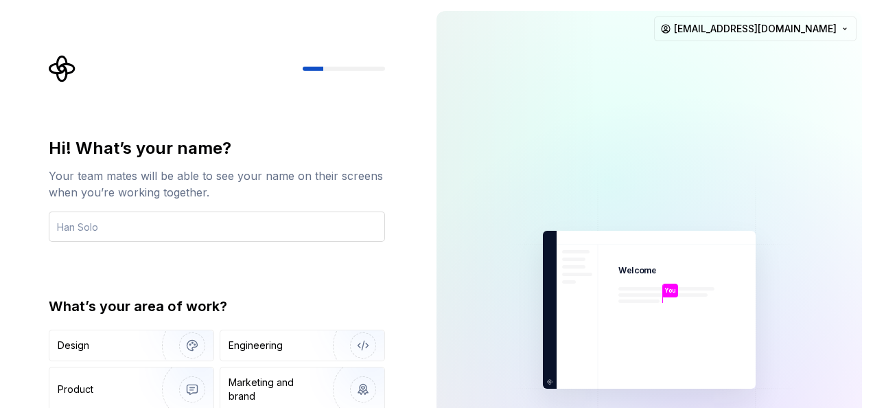
click at [172, 227] on input "text" at bounding box center [217, 226] width 336 height 30
type input "ق"
type input "م"
type input "lolo"
click at [34, 286] on div "Hi! What’s your name? Your team mates will be able to see your name on their sc…" at bounding box center [213, 309] width 426 height 619
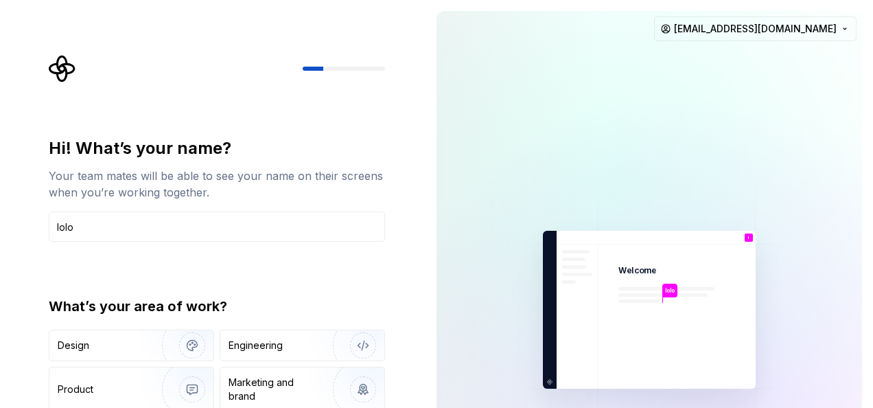
click at [12, 254] on div "Hi! What’s your name? Your team mates will be able to see your name on their sc…" at bounding box center [213, 309] width 426 height 619
click at [96, 347] on div "Design" at bounding box center [101, 346] width 87 height 14
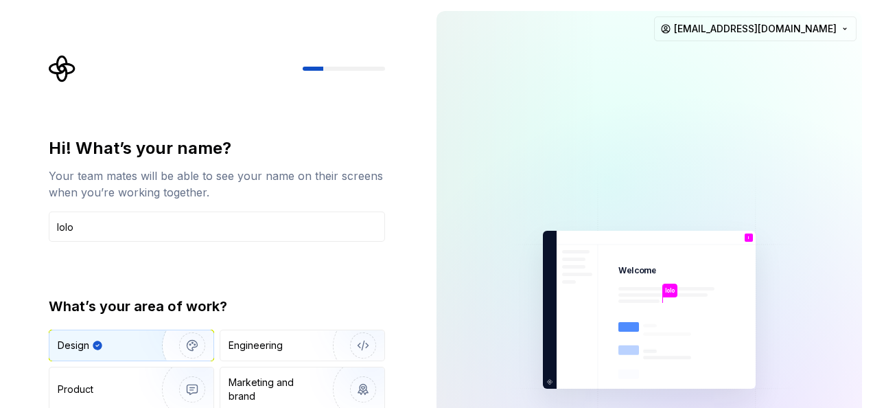
type button "Design"
click at [411, 170] on div "Hi! What’s your name? Your team mates will be able to see your name on their sc…" at bounding box center [213, 309] width 426 height 619
drag, startPoint x: 873, startPoint y: 117, endPoint x: 864, endPoint y: 188, distance: 71.3
click at [864, 188] on div "lolo Welcome l You T B +3 [PERSON_NAME] [PERSON_NAME] [EMAIL_ADDRESS][DOMAIN_NA…" at bounding box center [650, 309] width 448 height 619
click at [485, 183] on div at bounding box center [519, 309] width 165 height 597
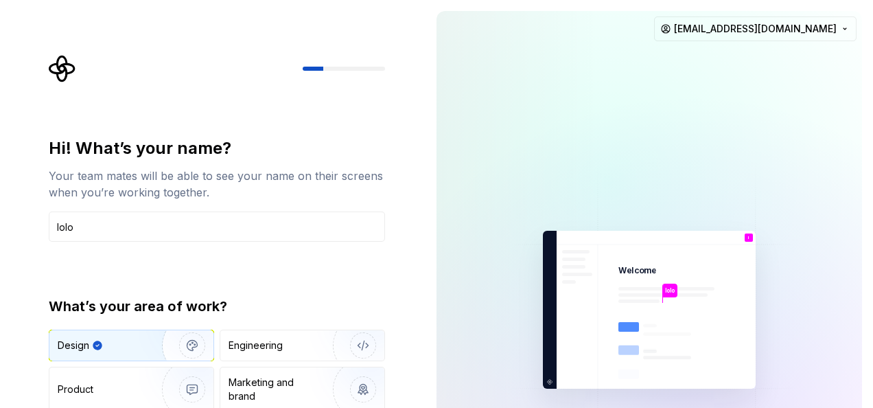
click at [485, 190] on div at bounding box center [519, 309] width 165 height 597
click at [146, 344] on img "button" at bounding box center [183, 345] width 88 height 92
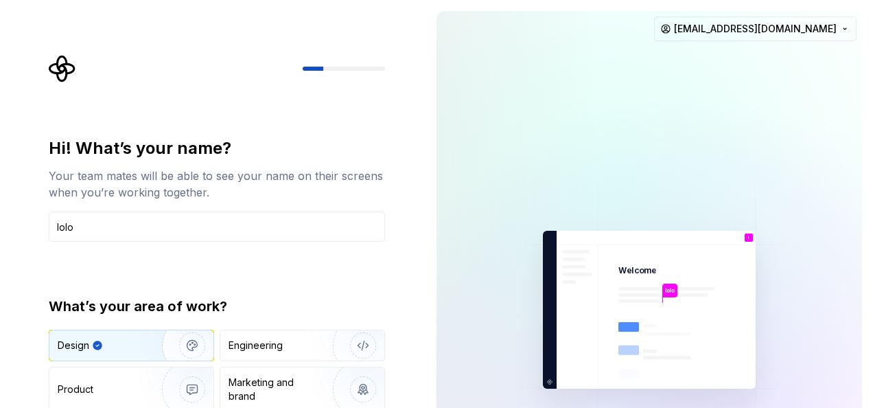
click at [146, 344] on img "button" at bounding box center [183, 345] width 88 height 92
click at [422, 389] on div "Hi! What’s your name? Your team mates will be able to see your name on their sc…" at bounding box center [213, 309] width 426 height 619
drag, startPoint x: 422, startPoint y: 389, endPoint x: 409, endPoint y: 443, distance: 56.0
click at [409, 407] on html "Hi! What’s your name? Your team mates will be able to see your name on their sc…" at bounding box center [436, 204] width 873 height 408
click at [384, 256] on div "Hi! What’s your name? Your team mates will be able to see your name on their sc…" at bounding box center [217, 293] width 336 height 312
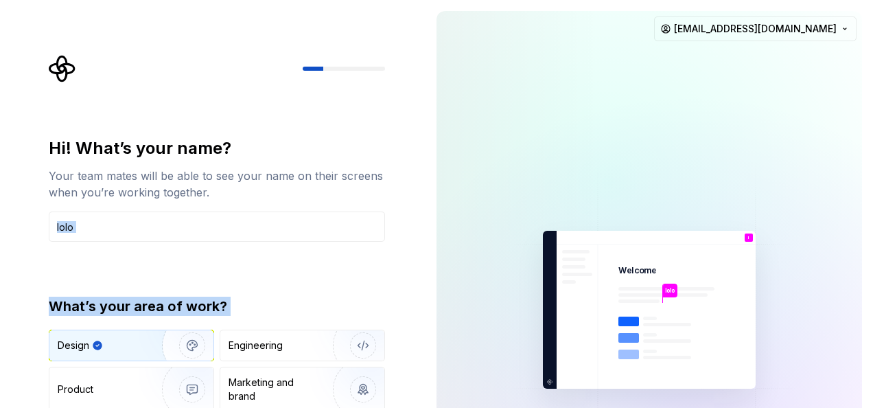
drag, startPoint x: 384, startPoint y: 256, endPoint x: 378, endPoint y: 280, distance: 24.7
click at [378, 280] on div "Hi! What’s your name? Your team mates will be able to see your name on their sc…" at bounding box center [217, 293] width 336 height 312
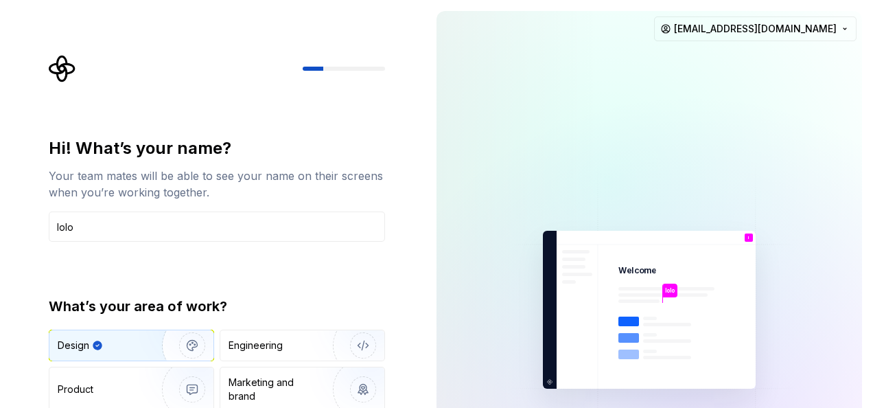
click at [224, 128] on div "Hi! What’s your name? Your team mates will be able to see your name on their sc…" at bounding box center [221, 275] width 361 height 441
click at [869, 150] on div "lolo Welcome l You T B +3 [PERSON_NAME] [PERSON_NAME] [EMAIL_ADDRESS][DOMAIN_NA…" at bounding box center [650, 309] width 448 height 619
drag, startPoint x: 869, startPoint y: 150, endPoint x: 869, endPoint y: 164, distance: 14.4
click at [869, 164] on div "lolo Welcome l You T B +3 [PERSON_NAME] [PERSON_NAME] [EMAIL_ADDRESS][DOMAIN_NA…" at bounding box center [650, 309] width 448 height 619
drag, startPoint x: 872, startPoint y: 306, endPoint x: 871, endPoint y: 357, distance: 50.8
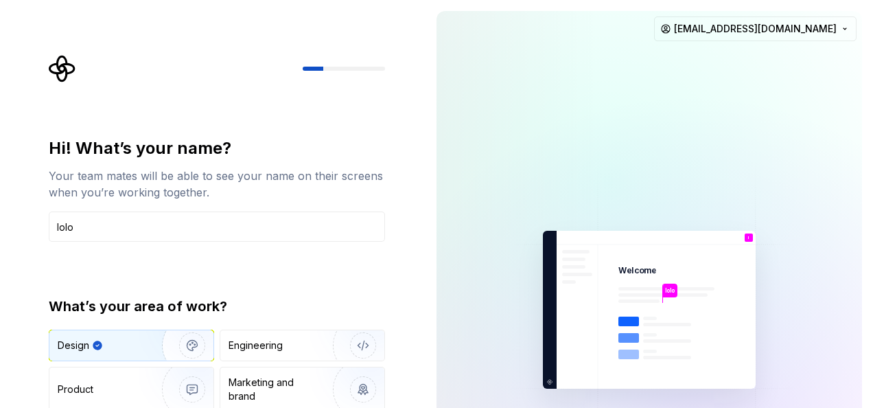
click at [871, 357] on div "lolo Welcome l You T B +3 [PERSON_NAME] [PERSON_NAME] [EMAIL_ADDRESS][DOMAIN_NA…" at bounding box center [650, 309] width 448 height 619
drag, startPoint x: 872, startPoint y: 23, endPoint x: 871, endPoint y: 65, distance: 41.9
click at [871, 65] on div "lolo Welcome l You T B +3 [PERSON_NAME] [PERSON_NAME] [EMAIL_ADDRESS][DOMAIN_NA…" at bounding box center [650, 309] width 448 height 619
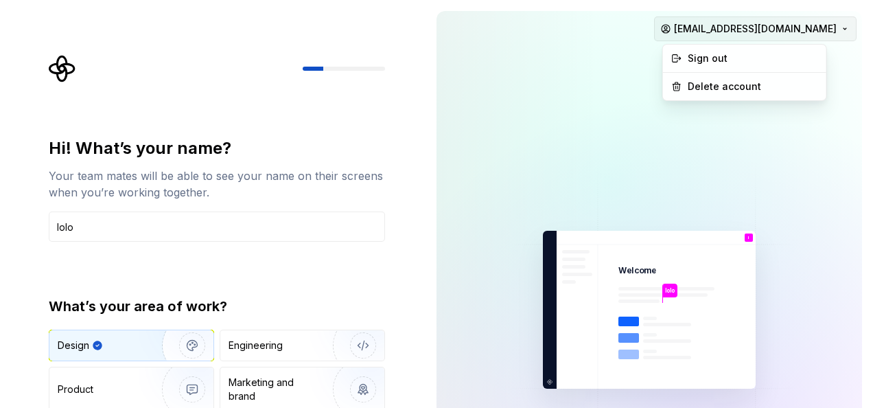
click at [845, 29] on html "Hi! What’s your name? Your team mates will be able to see your name on their sc…" at bounding box center [436, 204] width 873 height 408
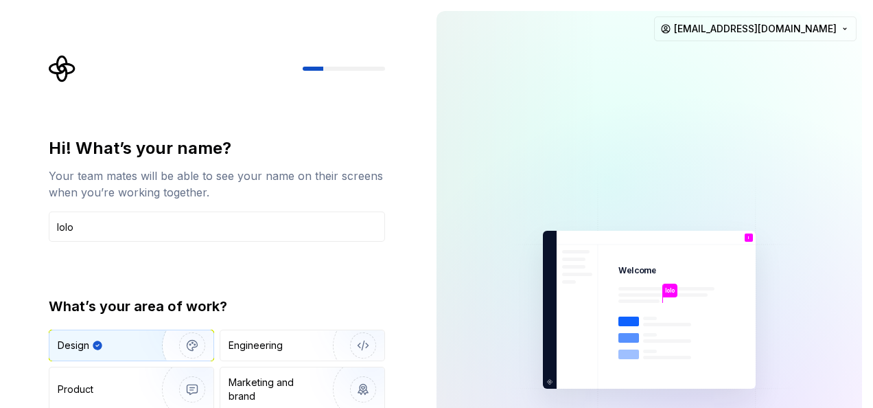
click at [536, 99] on html "Hi! What’s your name? Your team mates will be able to see your name on their sc…" at bounding box center [436, 204] width 873 height 408
click at [72, 67] on icon "Supernova Logo" at bounding box center [62, 68] width 27 height 27
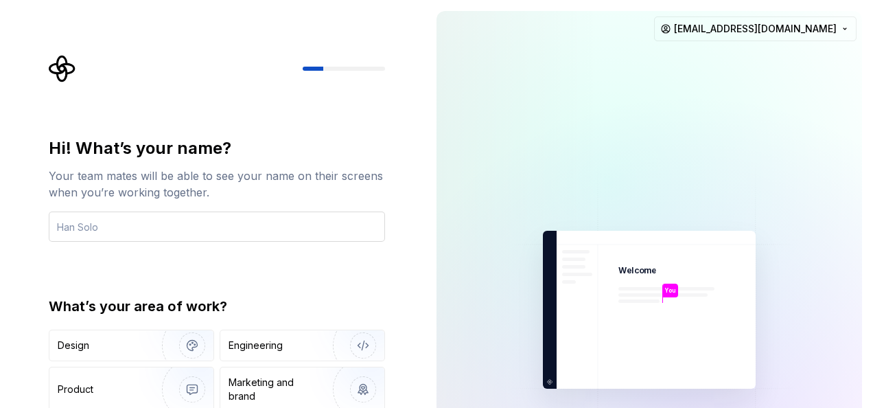
click at [140, 227] on input "text" at bounding box center [217, 226] width 336 height 30
type input "rawda"
click at [35, 261] on div "Hi! What’s your name? Your team mates will be able to see your name on their sc…" at bounding box center [213, 309] width 426 height 619
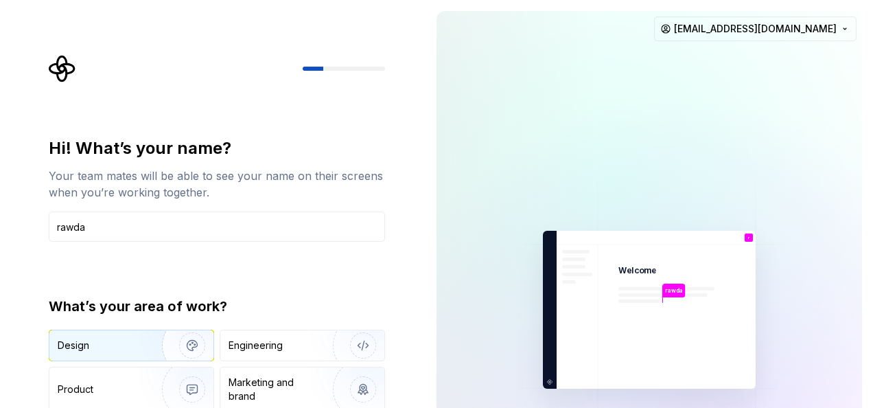
click at [176, 347] on img "button" at bounding box center [183, 345] width 88 height 92
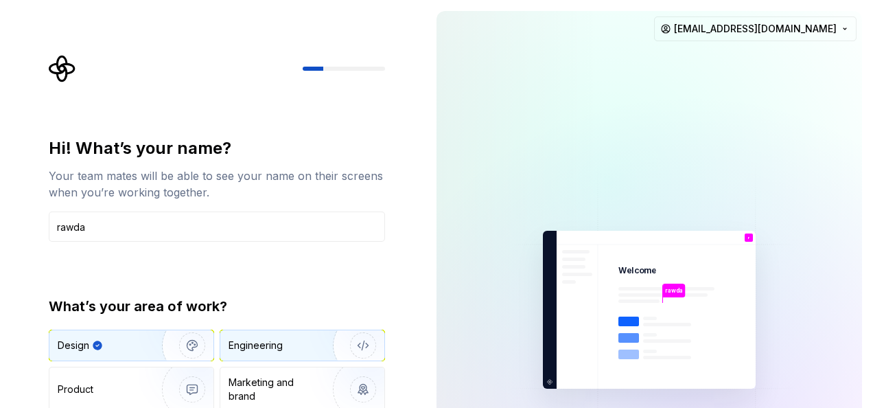
type button "Design"
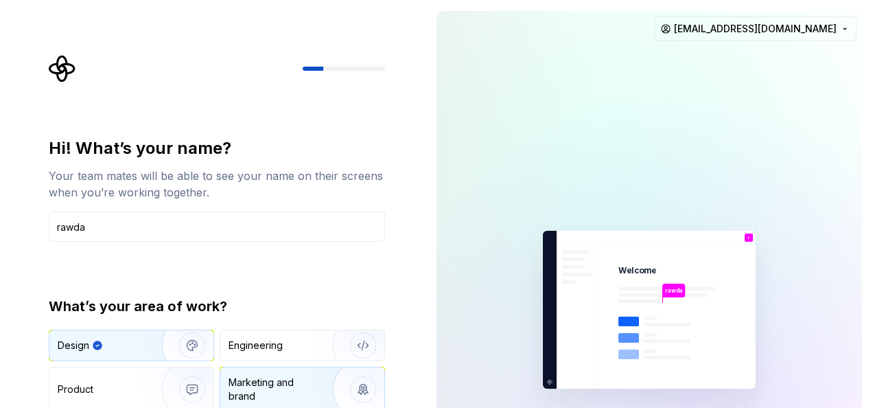
click at [261, 378] on div "Marketing and brand" at bounding box center [275, 389] width 93 height 27
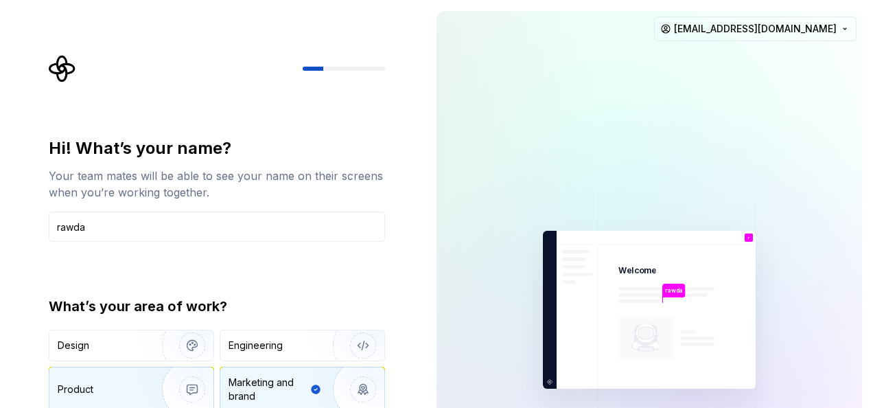
click at [181, 378] on img "button" at bounding box center [183, 389] width 88 height 92
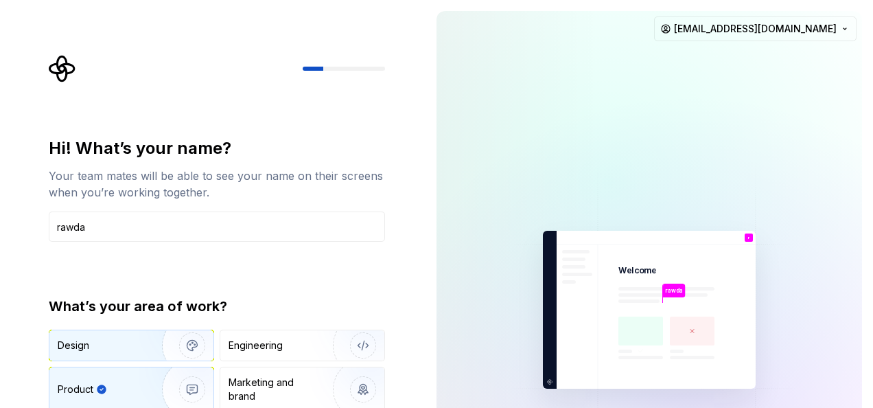
click at [150, 336] on img "button" at bounding box center [183, 345] width 88 height 92
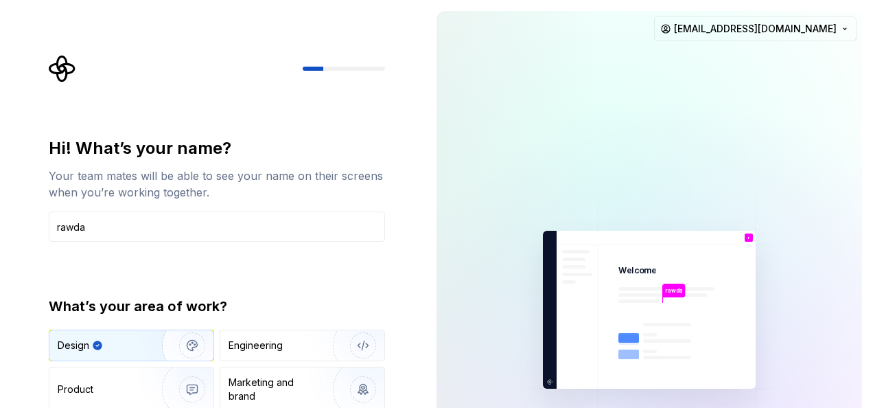
click at [406, 378] on div "Hi! What’s your name? Your team mates will be able to see your name on their sc…" at bounding box center [213, 309] width 426 height 619
click at [63, 68] on icon "Supernova Logo" at bounding box center [62, 68] width 27 height 27
click at [115, 224] on input "rawda" at bounding box center [217, 226] width 336 height 30
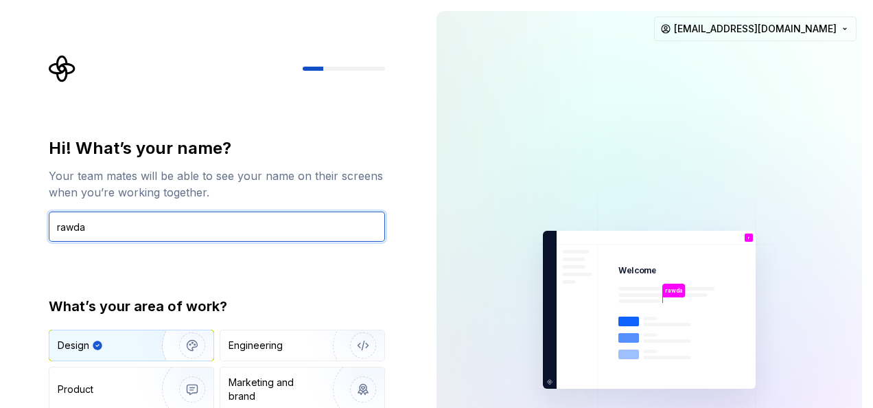
click at [115, 224] on input "rawda" at bounding box center [217, 226] width 336 height 30
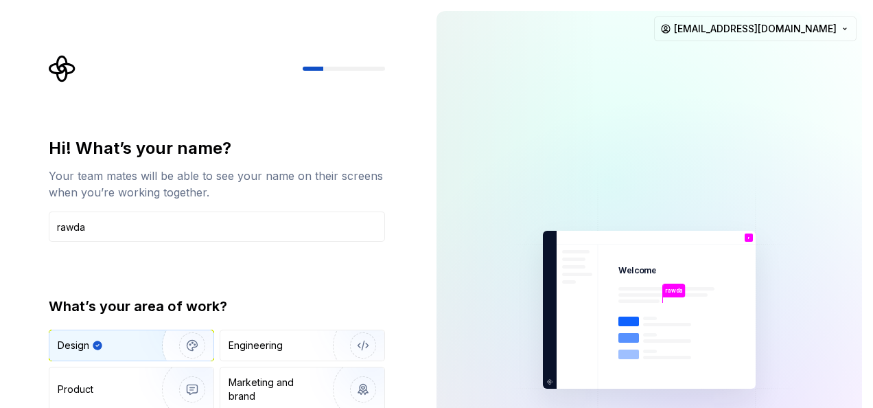
click at [0, 280] on html "Hi! What’s your name? Your team mates will be able to see your name on their sc…" at bounding box center [436, 204] width 873 height 408
click at [821, 138] on div at bounding box center [608, 182] width 687 height 687
click at [437, 114] on div at bounding box center [519, 309] width 165 height 597
click at [334, 88] on div "Hi! What’s your name? Your team mates will be able to see your name on their sc…" at bounding box center [221, 275] width 361 height 441
